Goal: Information Seeking & Learning: Learn about a topic

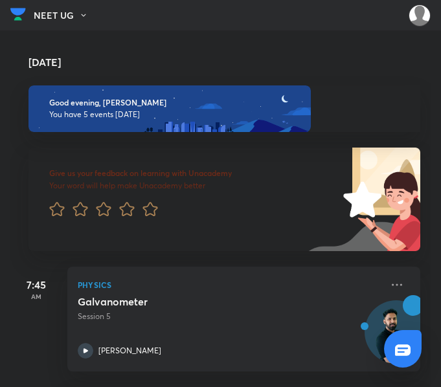
scroll to position [486, 0]
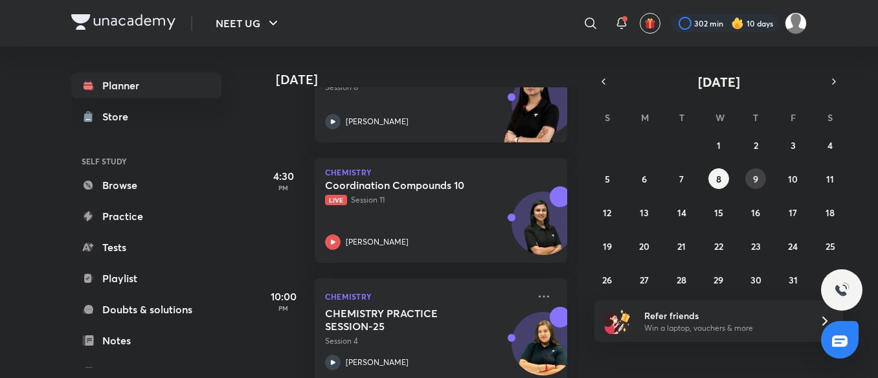
click at [440, 174] on abbr "9" at bounding box center [755, 179] width 5 height 12
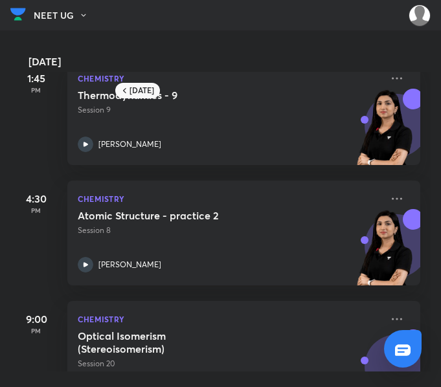
scroll to position [269, 0]
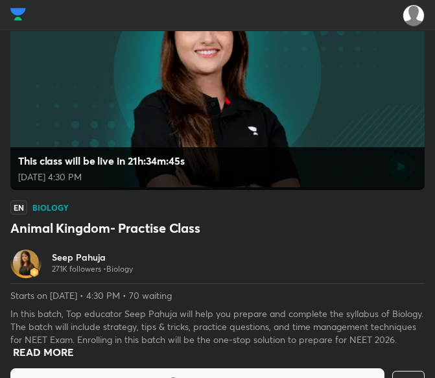
scroll to position [381, 0]
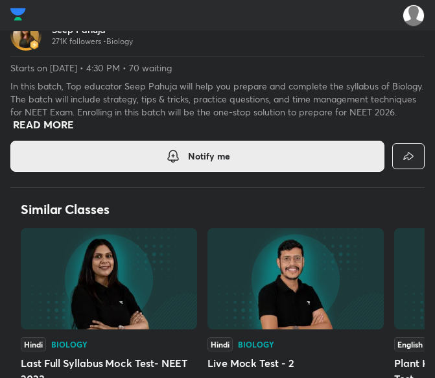
click at [251, 155] on button "Notify me" at bounding box center [197, 156] width 374 height 31
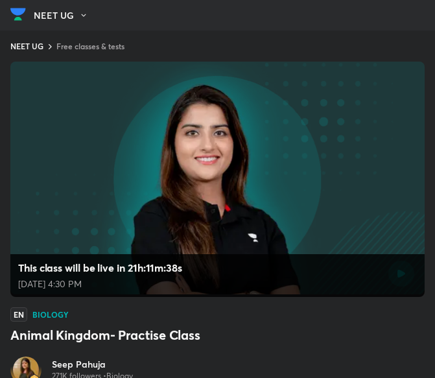
scroll to position [16, 0]
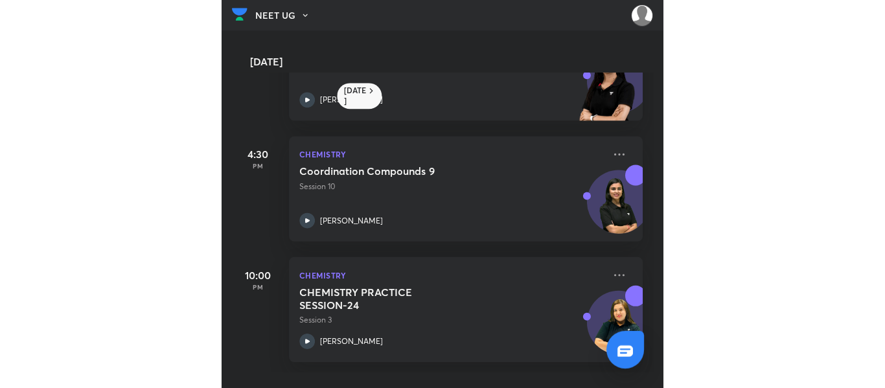
scroll to position [443, 0]
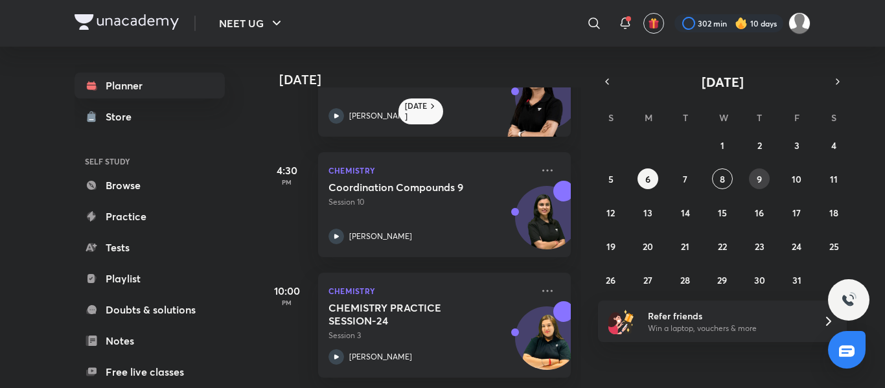
drag, startPoint x: 720, startPoint y: 178, endPoint x: 757, endPoint y: 175, distance: 37.0
click at [440, 175] on div "28 29 30 1 2 3 4 5 6 7 8 9 10 11 12 13 14 15 16 17 18 19 20 21 22 23 24 25 26 2…" at bounding box center [722, 212] width 249 height 155
click at [440, 175] on abbr "9" at bounding box center [758, 179] width 5 height 12
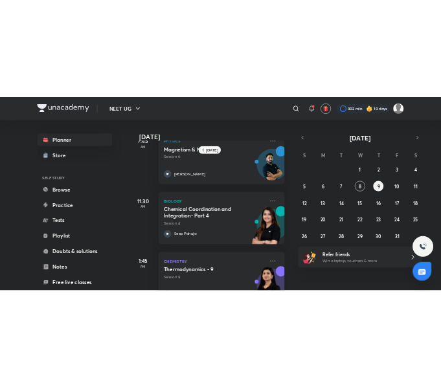
scroll to position [0, 0]
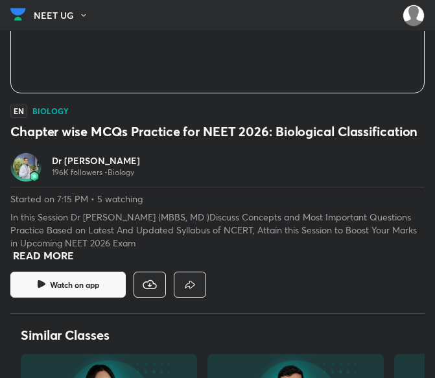
click at [76, 281] on span "Watch on app" at bounding box center [74, 284] width 49 height 10
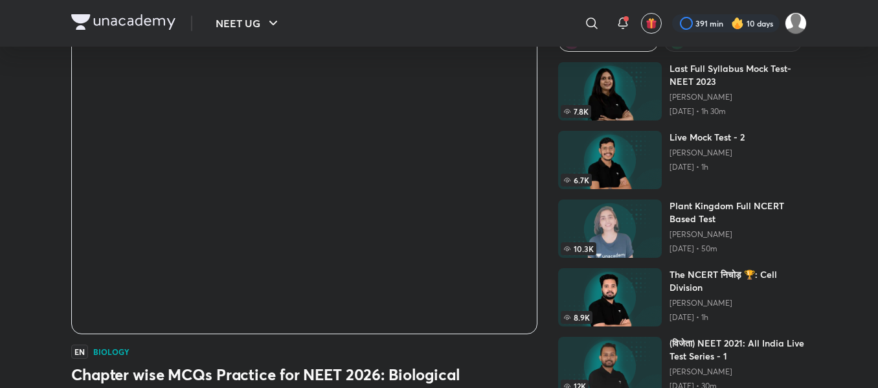
scroll to position [64, 0]
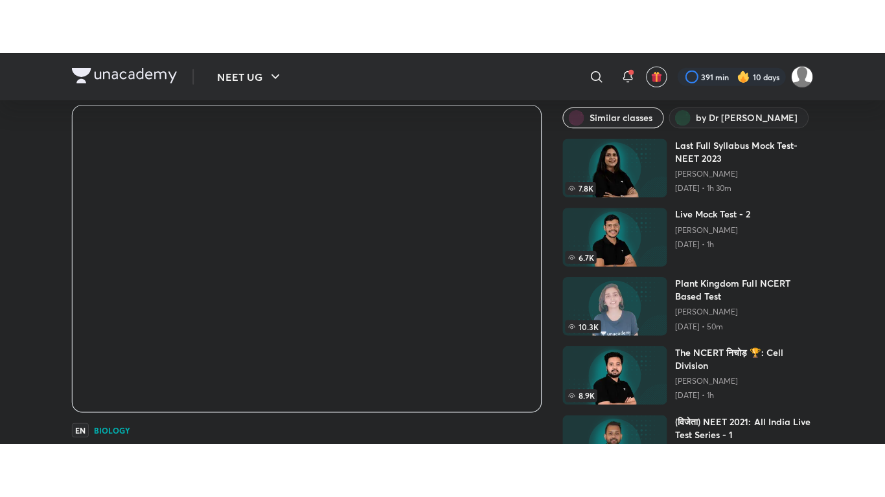
scroll to position [41, 0]
